Goal: Information Seeking & Learning: Compare options

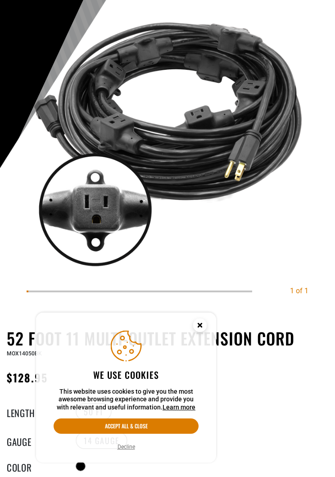
scroll to position [136, 0]
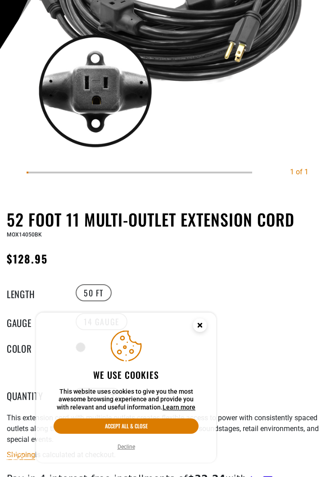
click at [199, 332] on circle "Cookie Consent" at bounding box center [200, 325] width 14 height 14
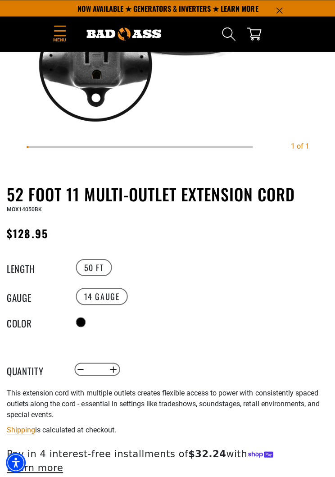
scroll to position [241, 0]
click at [86, 274] on label "50 FT" at bounding box center [94, 266] width 36 height 17
click at [90, 263] on label "50 FT" at bounding box center [94, 266] width 36 height 17
click at [97, 272] on label "50 FT" at bounding box center [94, 266] width 36 height 17
click at [87, 265] on label "50 FT" at bounding box center [94, 266] width 36 height 17
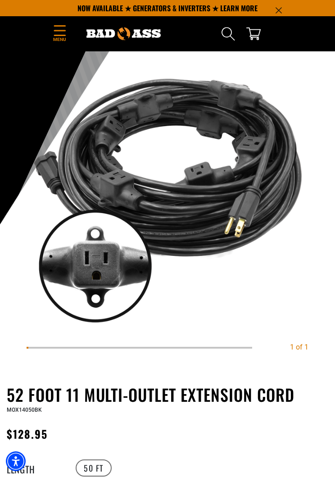
scroll to position [0, 0]
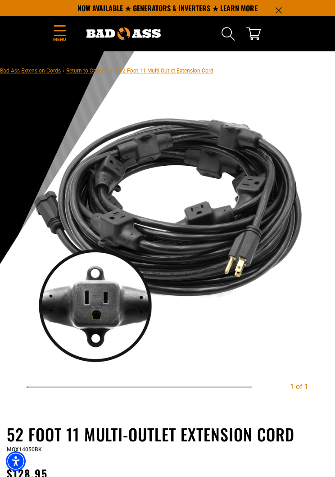
click at [58, 32] on icon "Menu" at bounding box center [60, 30] width 14 height 11
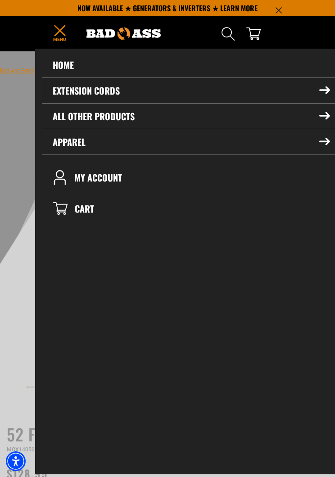
click at [58, 95] on summary "Extension Cords" at bounding box center [191, 90] width 299 height 25
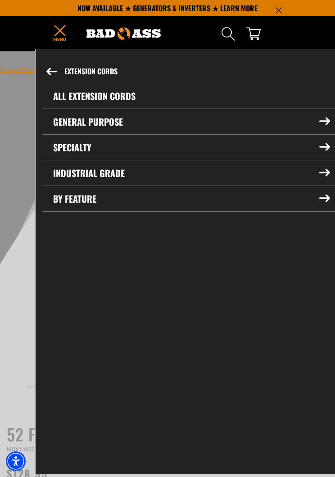
click at [66, 98] on link "All Extension Cords" at bounding box center [191, 95] width 299 height 25
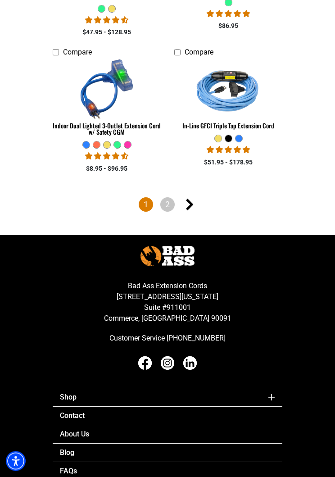
scroll to position [2100, 0]
click at [196, 201] on link "Next page" at bounding box center [189, 204] width 14 height 14
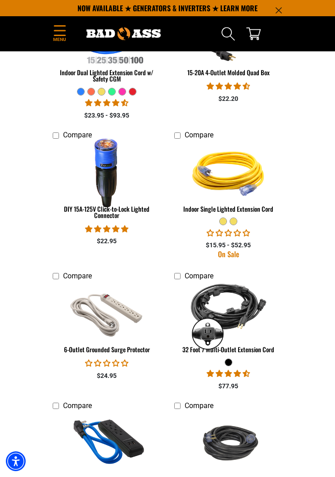
scroll to position [1080, 0]
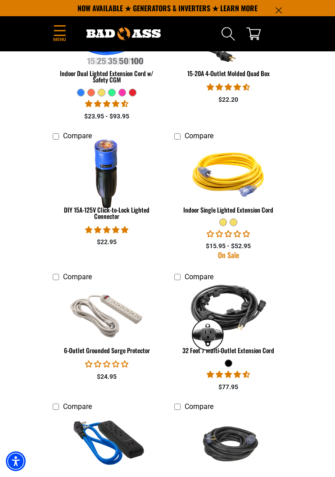
click at [235, 309] on img at bounding box center [228, 313] width 89 height 79
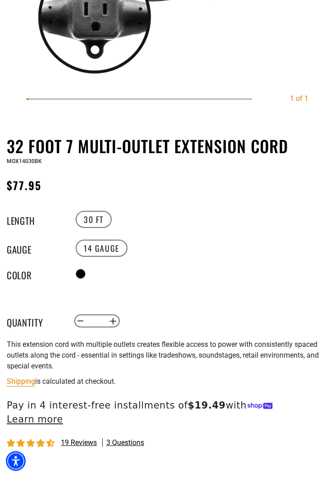
scroll to position [288, 0]
click at [81, 216] on label "30 FT" at bounding box center [94, 219] width 36 height 17
click at [88, 222] on label "30 FT" at bounding box center [94, 219] width 36 height 17
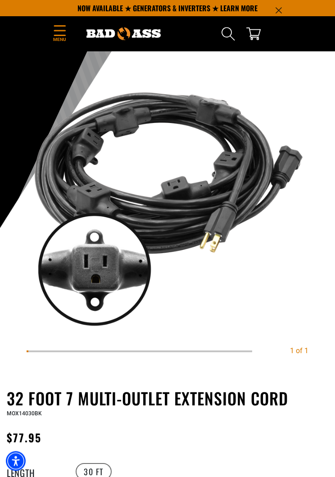
scroll to position [0, 0]
